Goal: Information Seeking & Learning: Learn about a topic

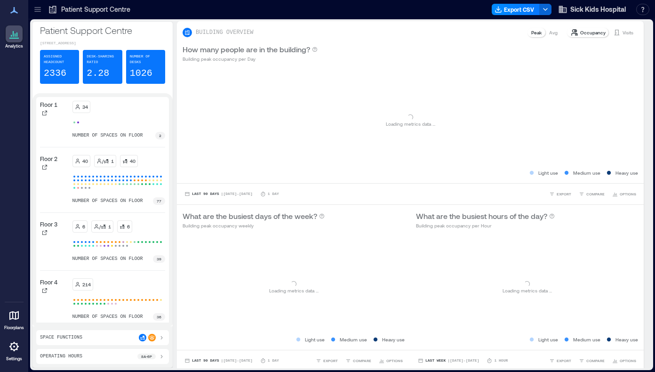
click at [38, 9] on icon at bounding box center [37, 9] width 6 height 1
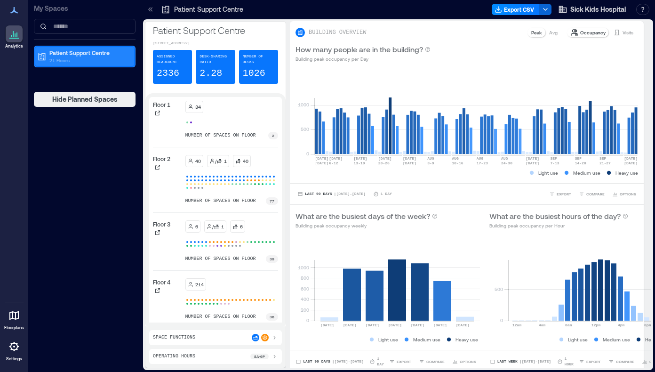
click at [75, 57] on p "21 Floors" at bounding box center [88, 60] width 79 height 8
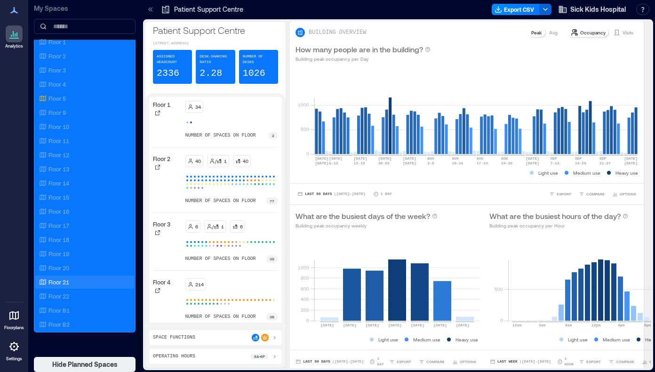
scroll to position [45, 0]
click at [73, 280] on div "Floor 21" at bounding box center [82, 281] width 91 height 9
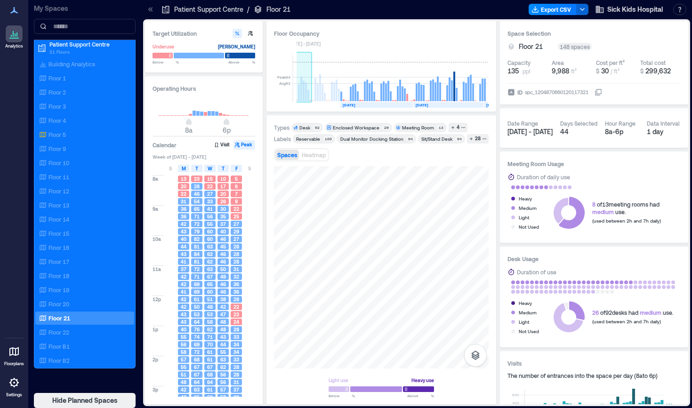
click at [305, 84] on rect at bounding box center [306, 92] width 2 height 18
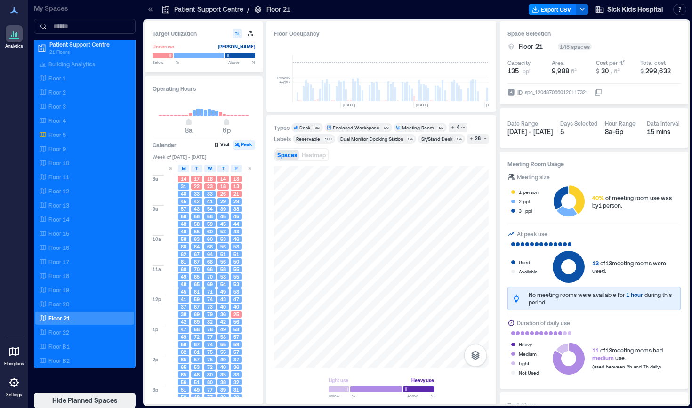
scroll to position [0, 282]
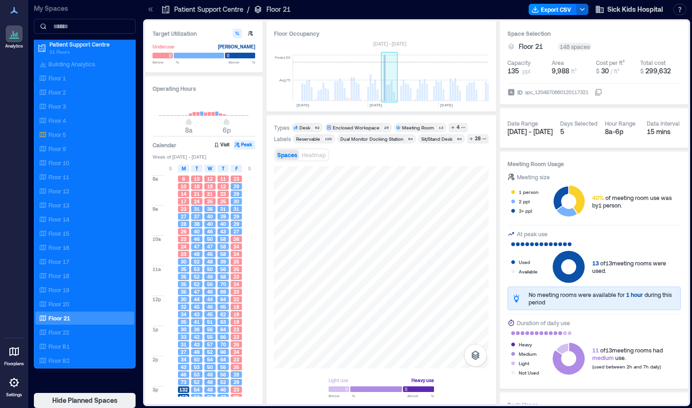
click at [385, 85] on rect at bounding box center [385, 78] width 2 height 46
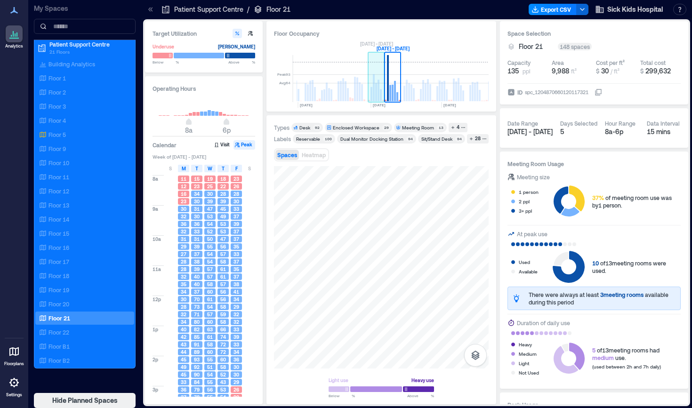
click at [374, 86] on rect at bounding box center [374, 87] width 2 height 27
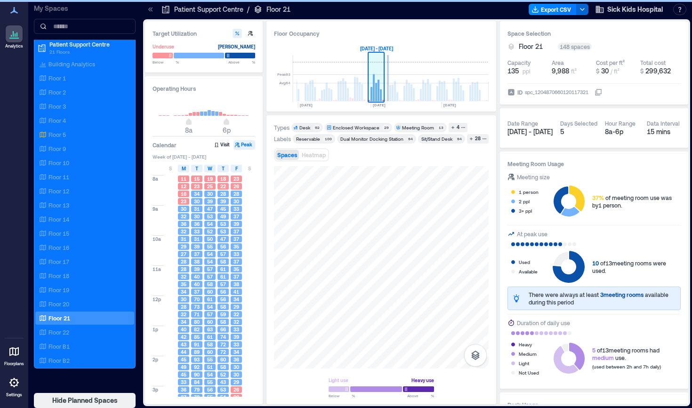
scroll to position [0, 263]
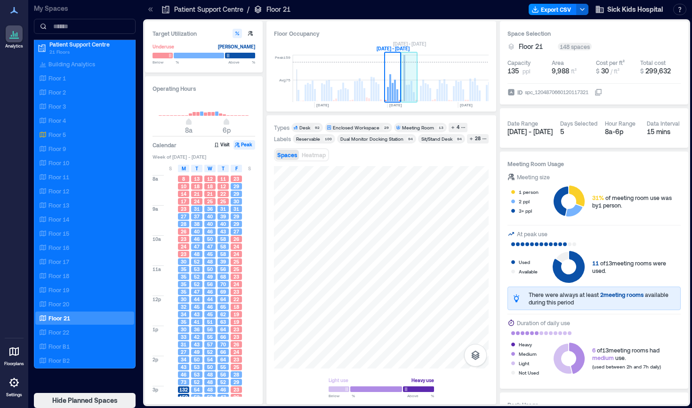
click at [404, 86] on rect at bounding box center [404, 78] width 2 height 46
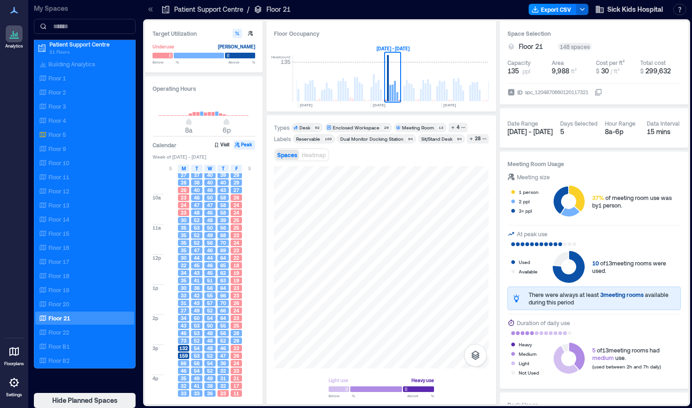
scroll to position [48, 0]
click at [182, 352] on span "159" at bounding box center [183, 349] width 8 height 7
click at [182, 343] on span "132" at bounding box center [183, 342] width 8 height 7
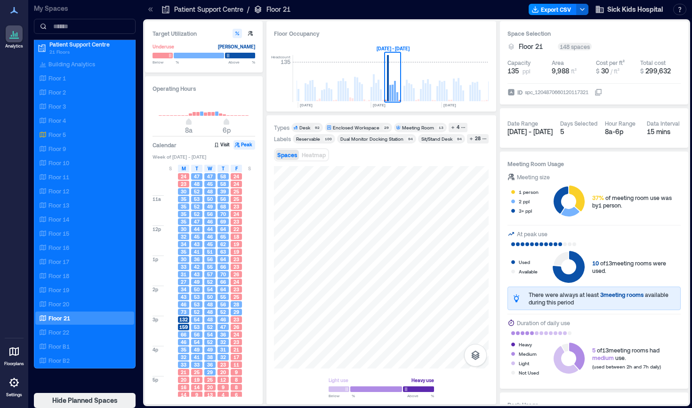
scroll to position [72, 0]
click at [183, 323] on span "159" at bounding box center [183, 325] width 8 height 7
click at [221, 146] on button "Visit" at bounding box center [223, 144] width 20 height 9
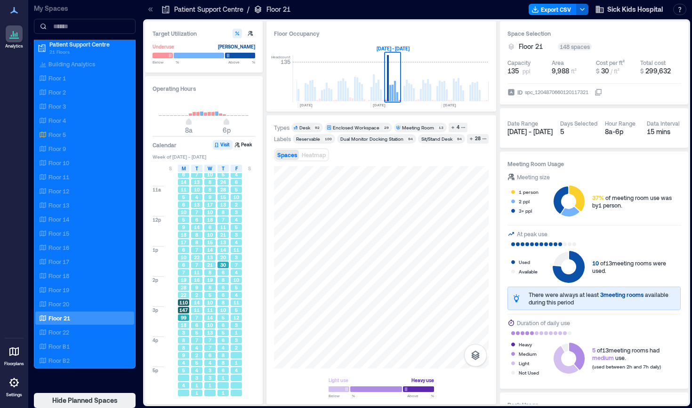
click at [180, 306] on div "110" at bounding box center [183, 303] width 13 height 8
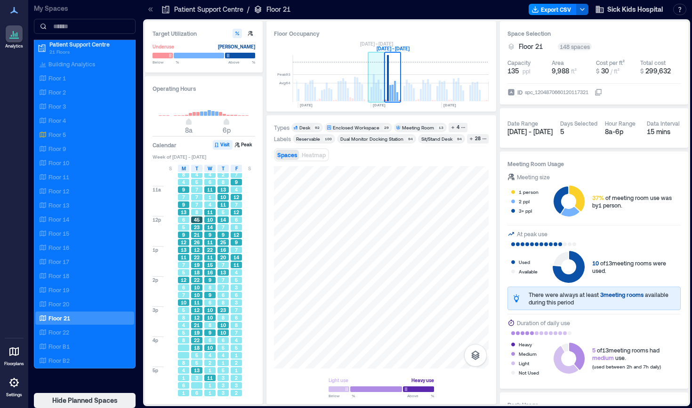
click at [378, 88] on rect at bounding box center [378, 91] width 2 height 22
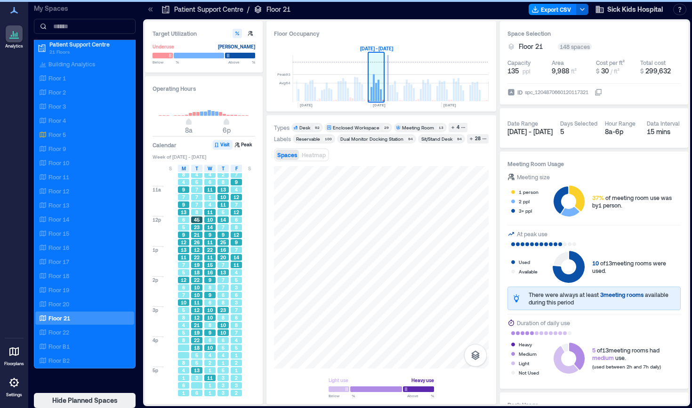
scroll to position [0, 263]
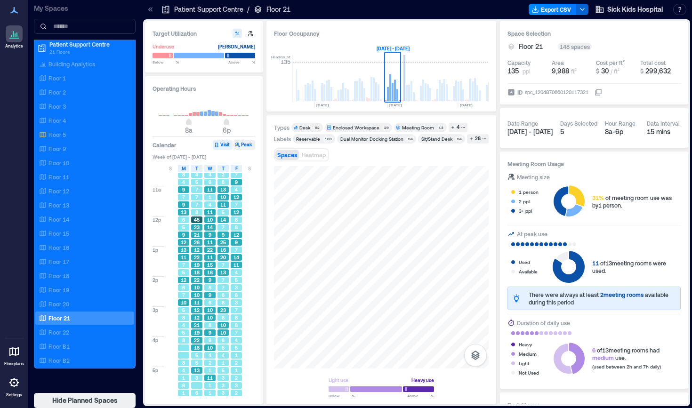
click at [239, 145] on icon "button" at bounding box center [237, 145] width 5 height 5
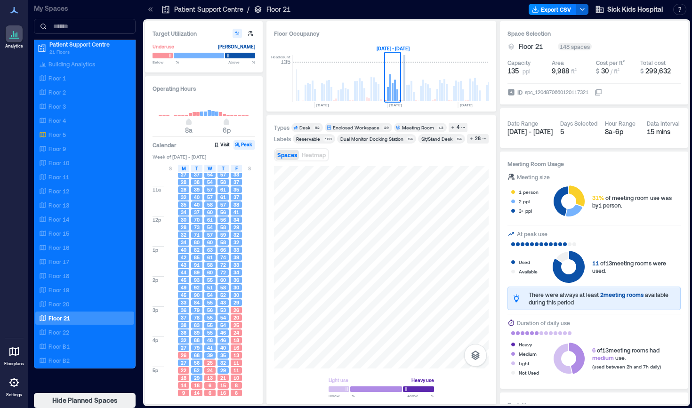
scroll to position [80, 0]
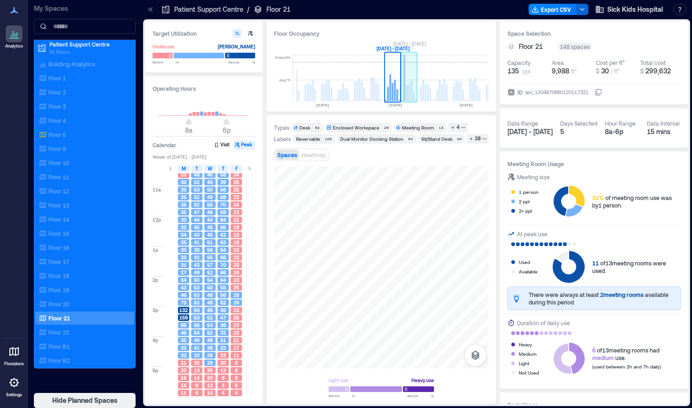
click at [401, 81] on rect at bounding box center [409, 78] width 16 height 47
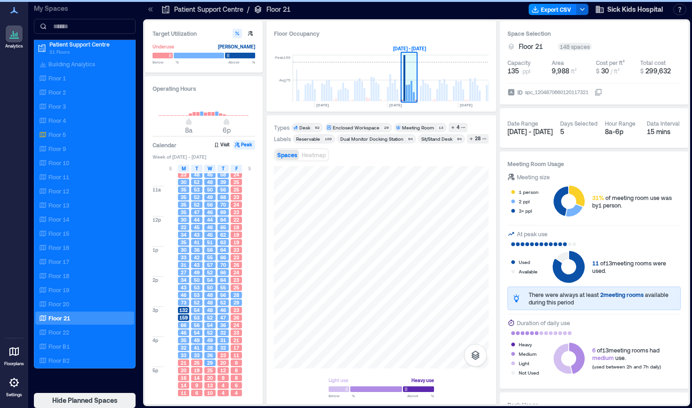
scroll to position [0, 279]
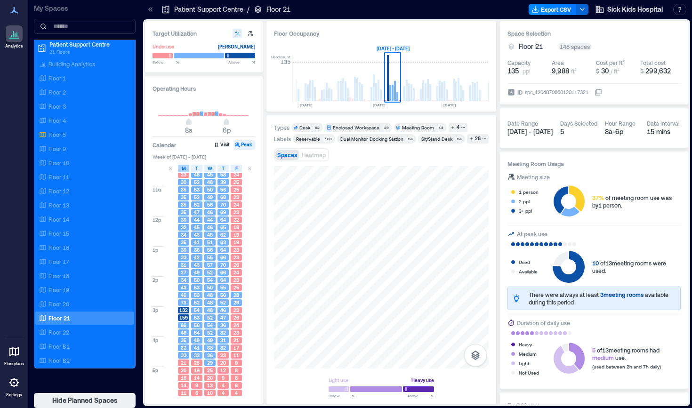
click at [183, 169] on span "M" at bounding box center [184, 169] width 4 height 8
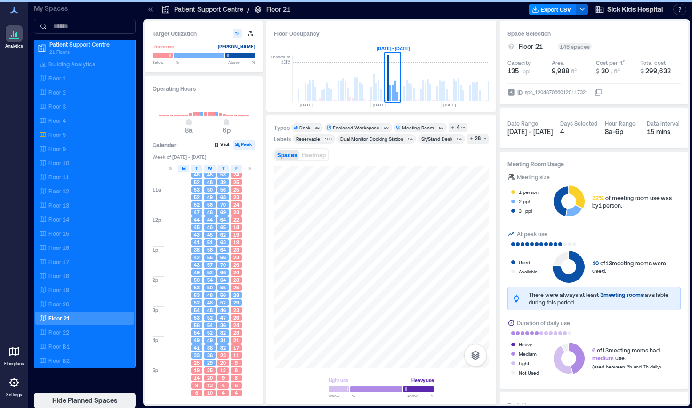
click at [183, 169] on span "M" at bounding box center [184, 169] width 4 height 8
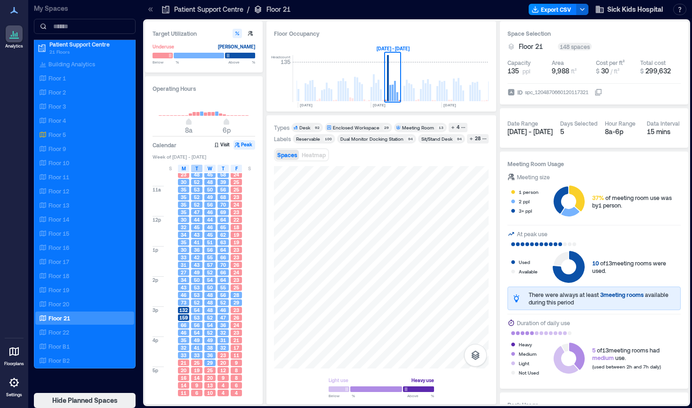
click at [197, 169] on span "T" at bounding box center [196, 169] width 3 height 8
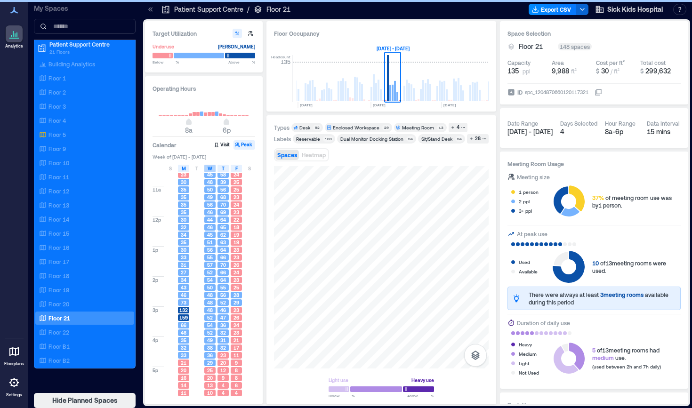
click at [206, 171] on div "W" at bounding box center [209, 169] width 11 height 8
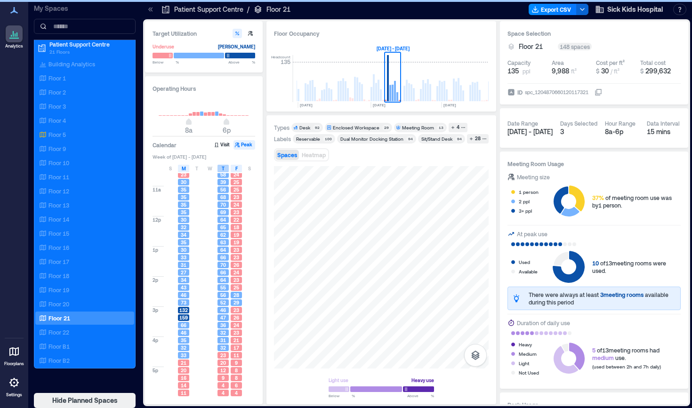
click at [220, 171] on div "T" at bounding box center [222, 169] width 11 height 8
click at [232, 170] on div "F" at bounding box center [236, 169] width 11 height 8
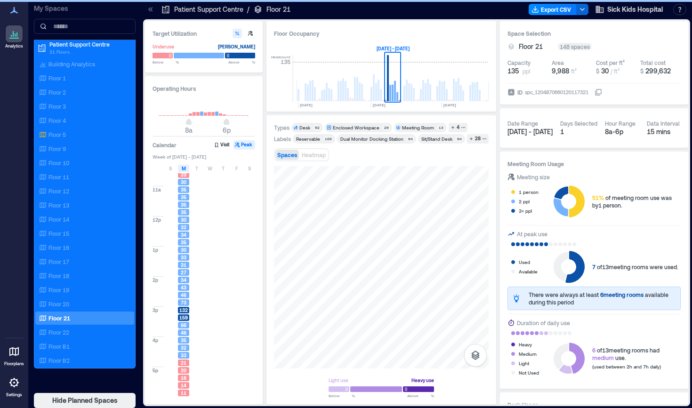
click at [156, 319] on div "3p" at bounding box center [157, 321] width 11 height 30
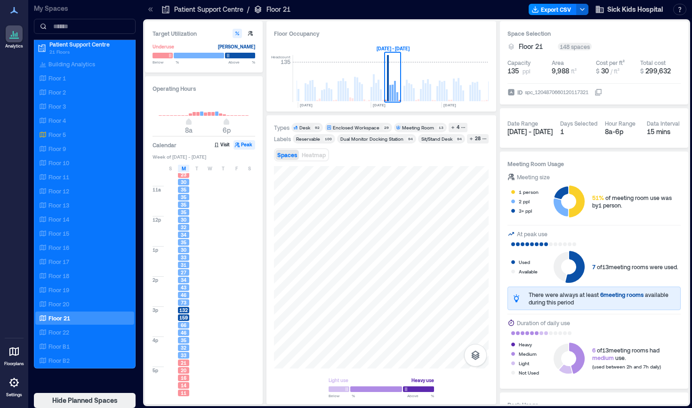
click at [182, 314] on div "159" at bounding box center [183, 318] width 13 height 8
click at [326, 152] on span "Heatmap" at bounding box center [314, 155] width 24 height 7
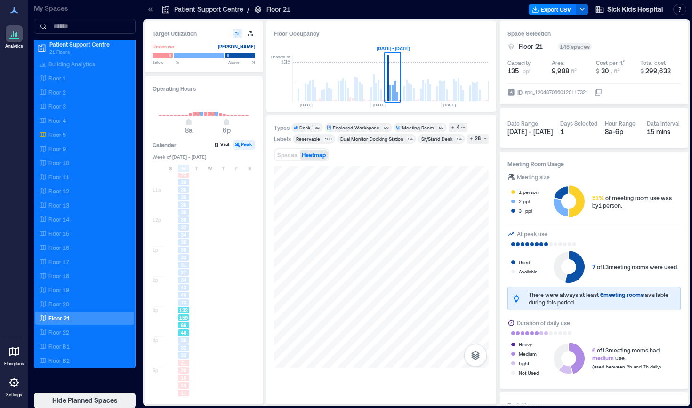
click at [184, 312] on span "132" at bounding box center [183, 310] width 8 height 7
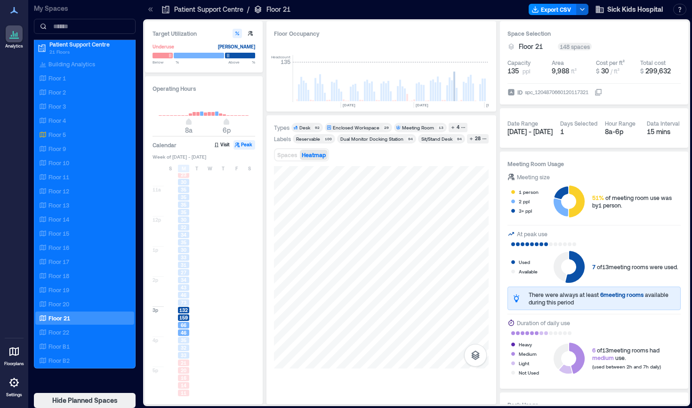
scroll to position [0, 1455]
click at [464, 85] on rect at bounding box center [464, 91] width 2 height 19
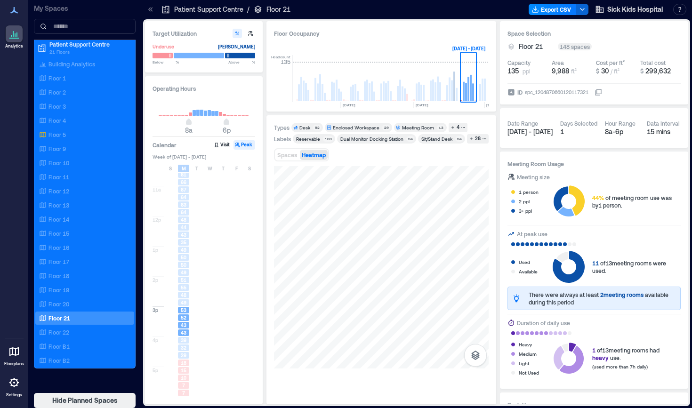
click at [186, 169] on div "M" at bounding box center [183, 169] width 11 height 8
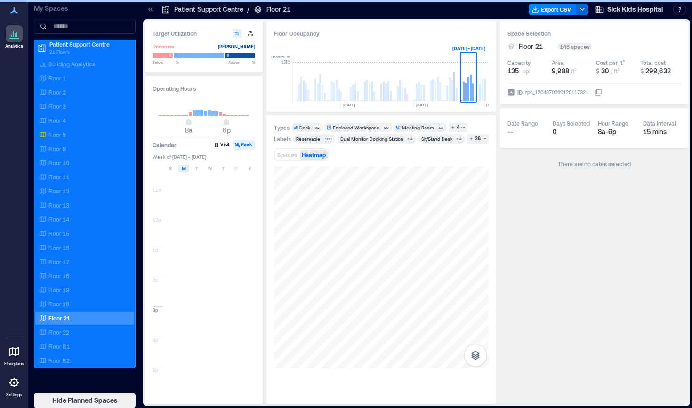
click at [185, 168] on span "M" at bounding box center [184, 169] width 4 height 8
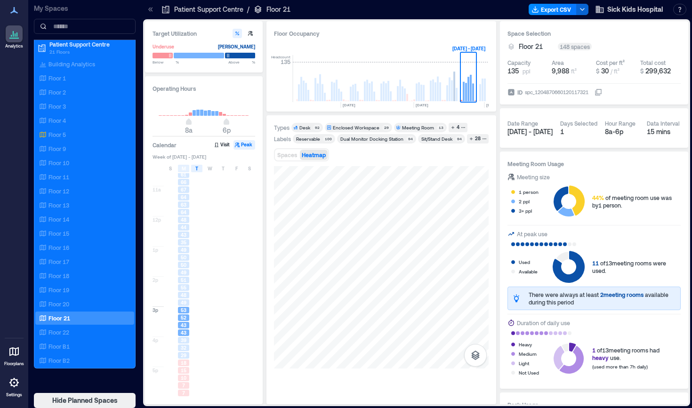
click at [198, 168] on div "T" at bounding box center [196, 169] width 11 height 8
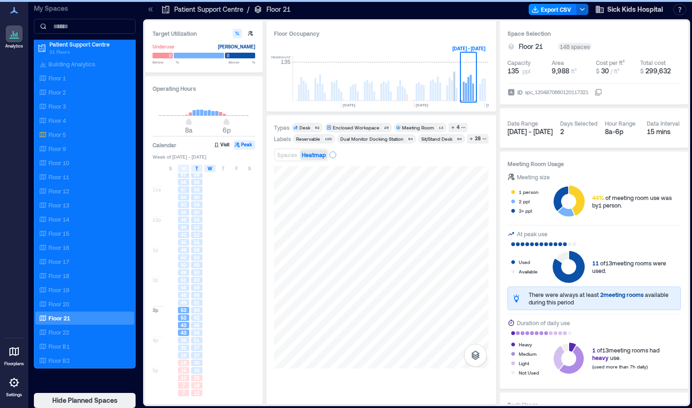
click at [212, 169] on div "W" at bounding box center [209, 169] width 11 height 8
click at [224, 169] on span "T" at bounding box center [223, 169] width 3 height 8
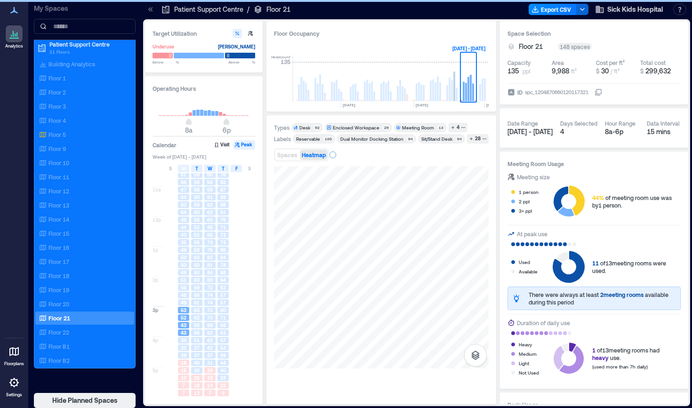
click at [236, 169] on span "F" at bounding box center [236, 169] width 2 height 8
click at [297, 153] on span "Spaces" at bounding box center [287, 155] width 20 height 7
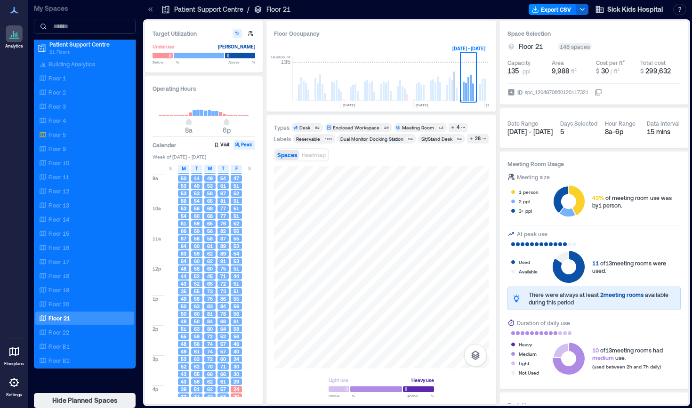
scroll to position [32, 0]
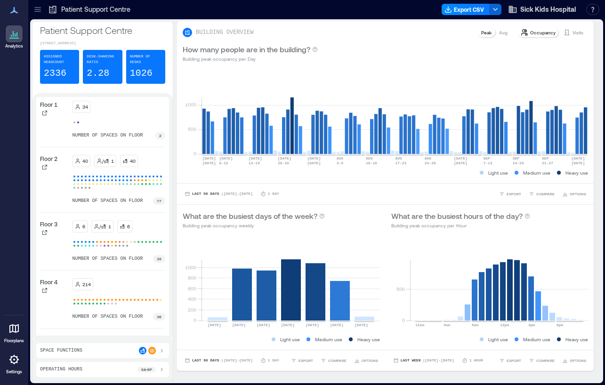
click at [36, 11] on icon at bounding box center [37, 11] width 6 height 1
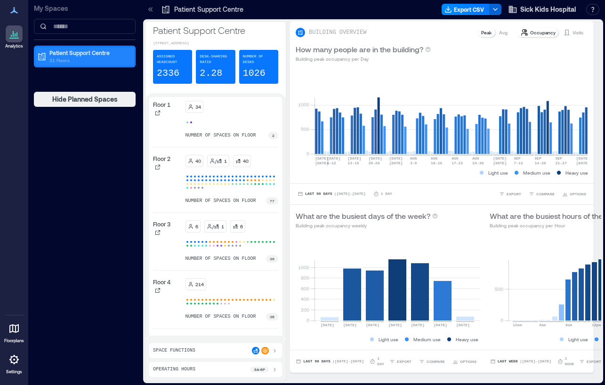
click at [94, 56] on p "Patient Support Centre" at bounding box center [88, 53] width 79 height 8
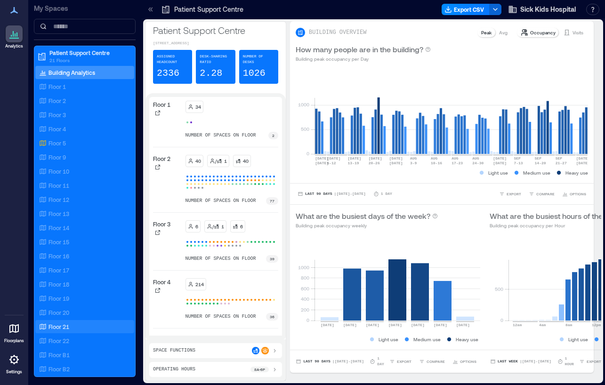
click at [67, 328] on p "Floor 21" at bounding box center [58, 327] width 21 height 8
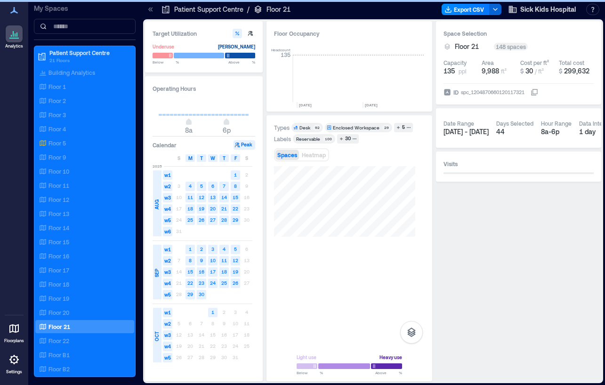
scroll to position [0, 1509]
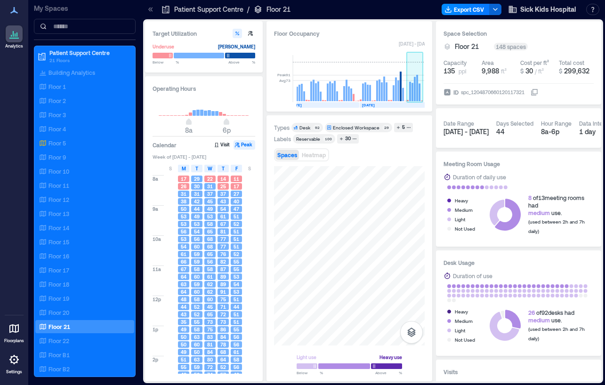
click at [414, 89] on rect at bounding box center [415, 89] width 2 height 24
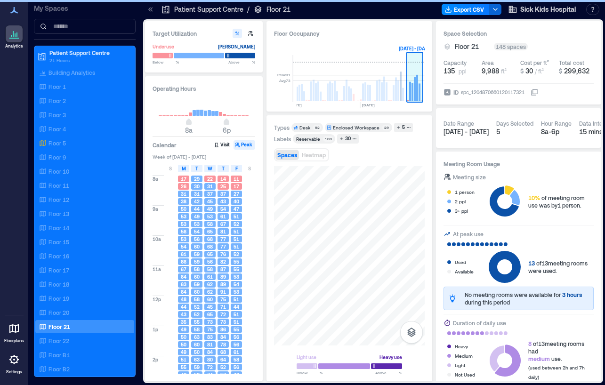
scroll to position [0, 1519]
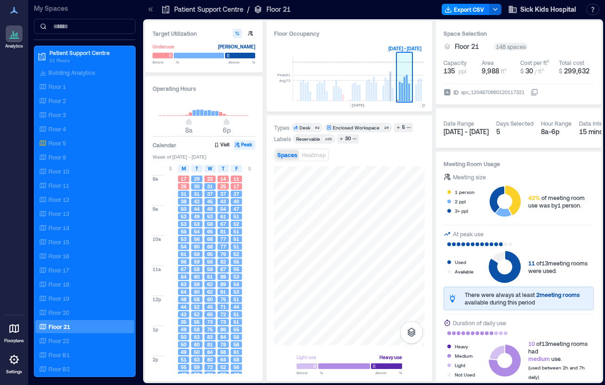
click at [400, 86] on rect at bounding box center [400, 91] width 2 height 19
